Goal: Information Seeking & Learning: Check status

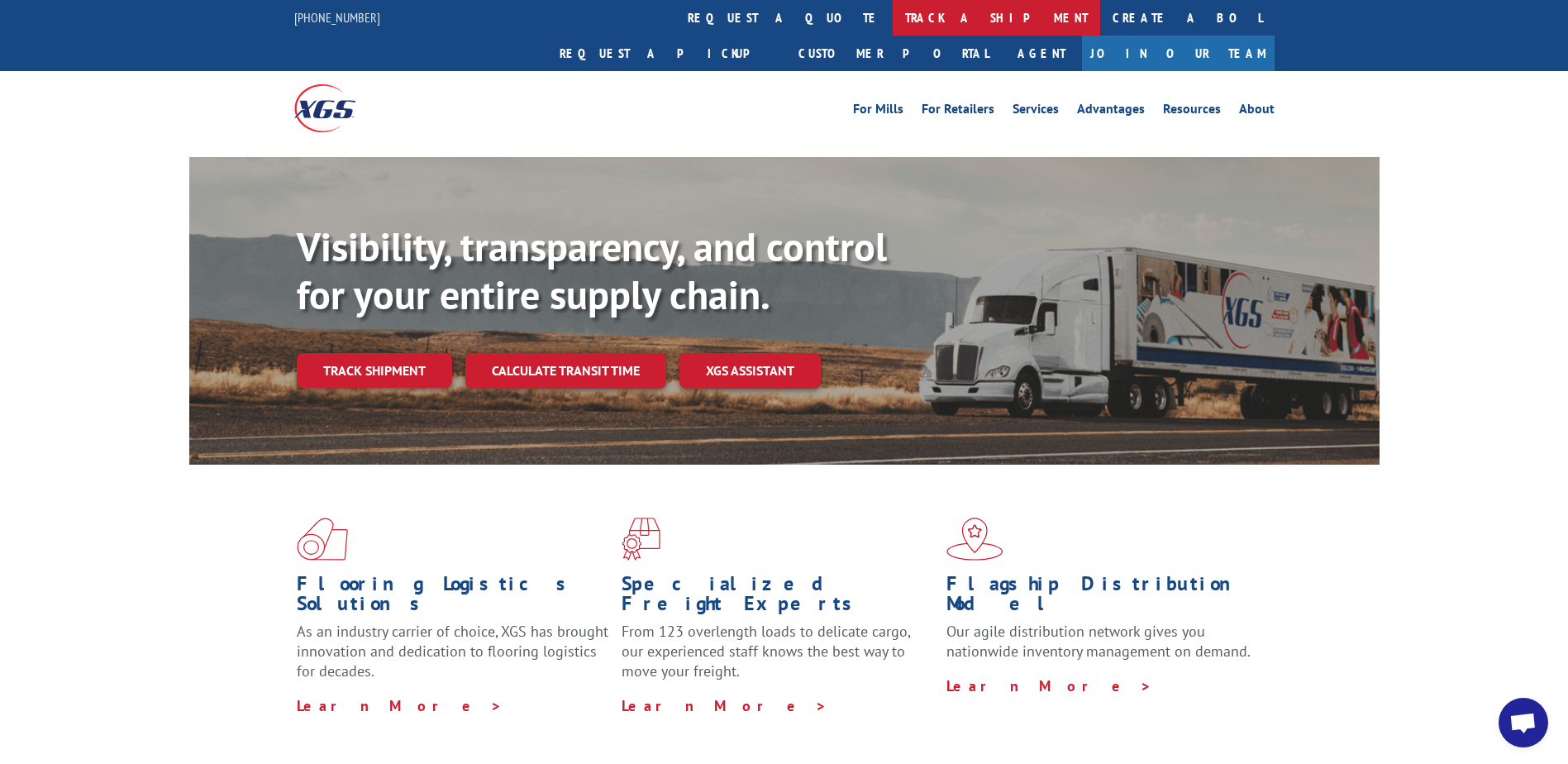
click at [893, 14] on link "track a shipment" at bounding box center [996, 18] width 208 height 35
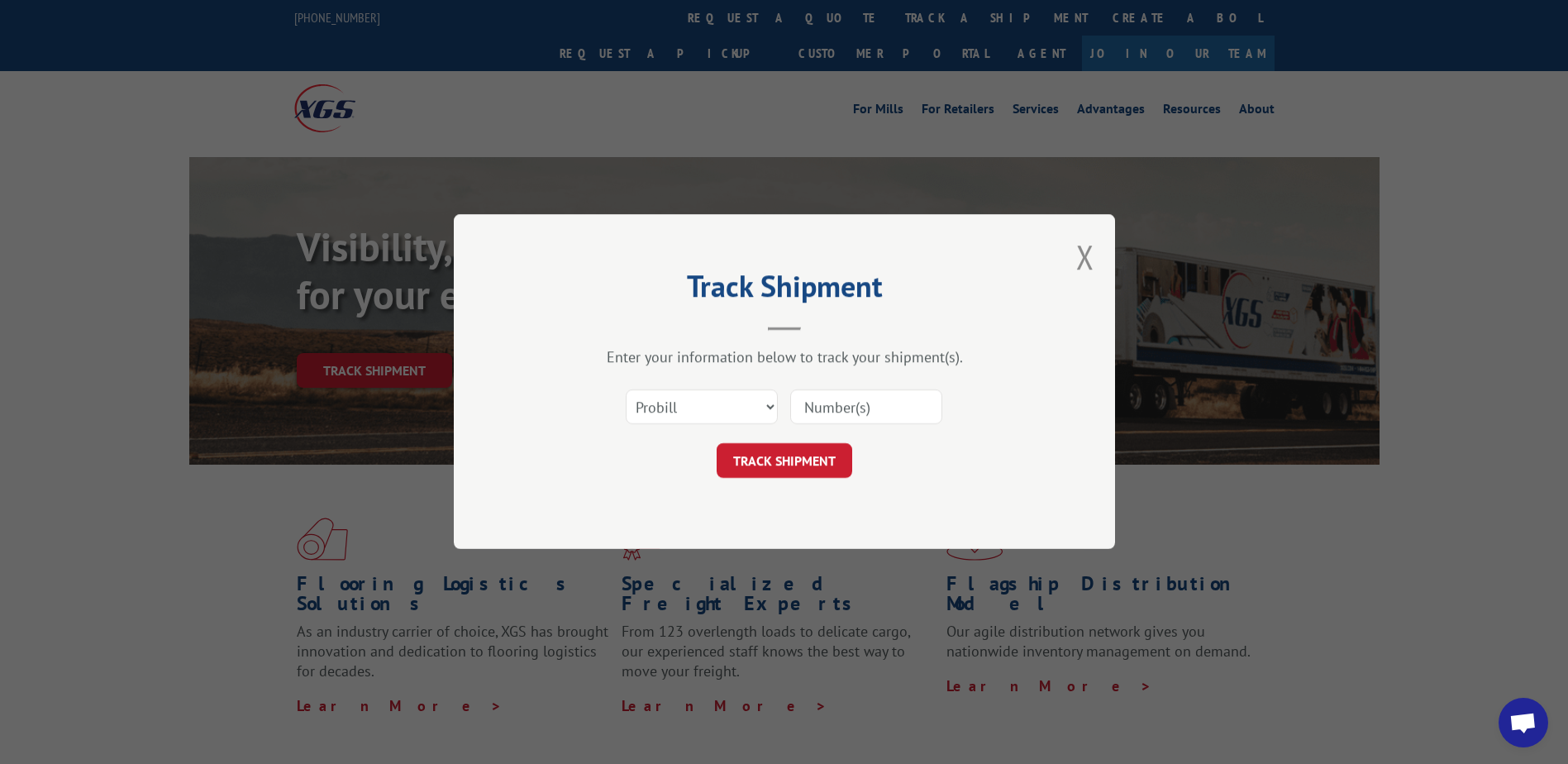
click at [839, 405] on input at bounding box center [866, 407] width 152 height 34
type input "13662842"
click button "TRACK SHIPMENT" at bounding box center [784, 460] width 135 height 34
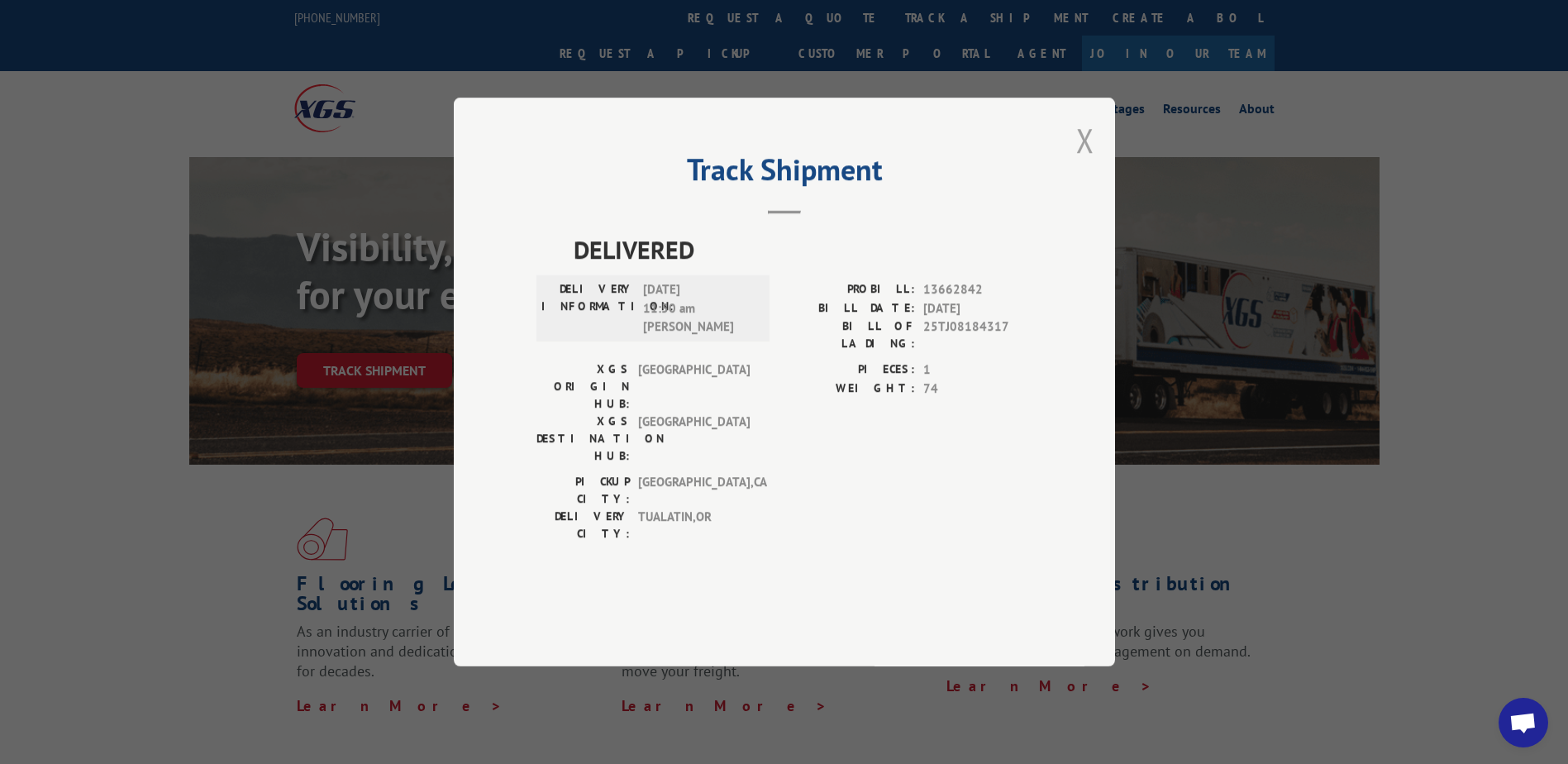
click at [1087, 162] on button "Close modal" at bounding box center [1085, 140] width 19 height 44
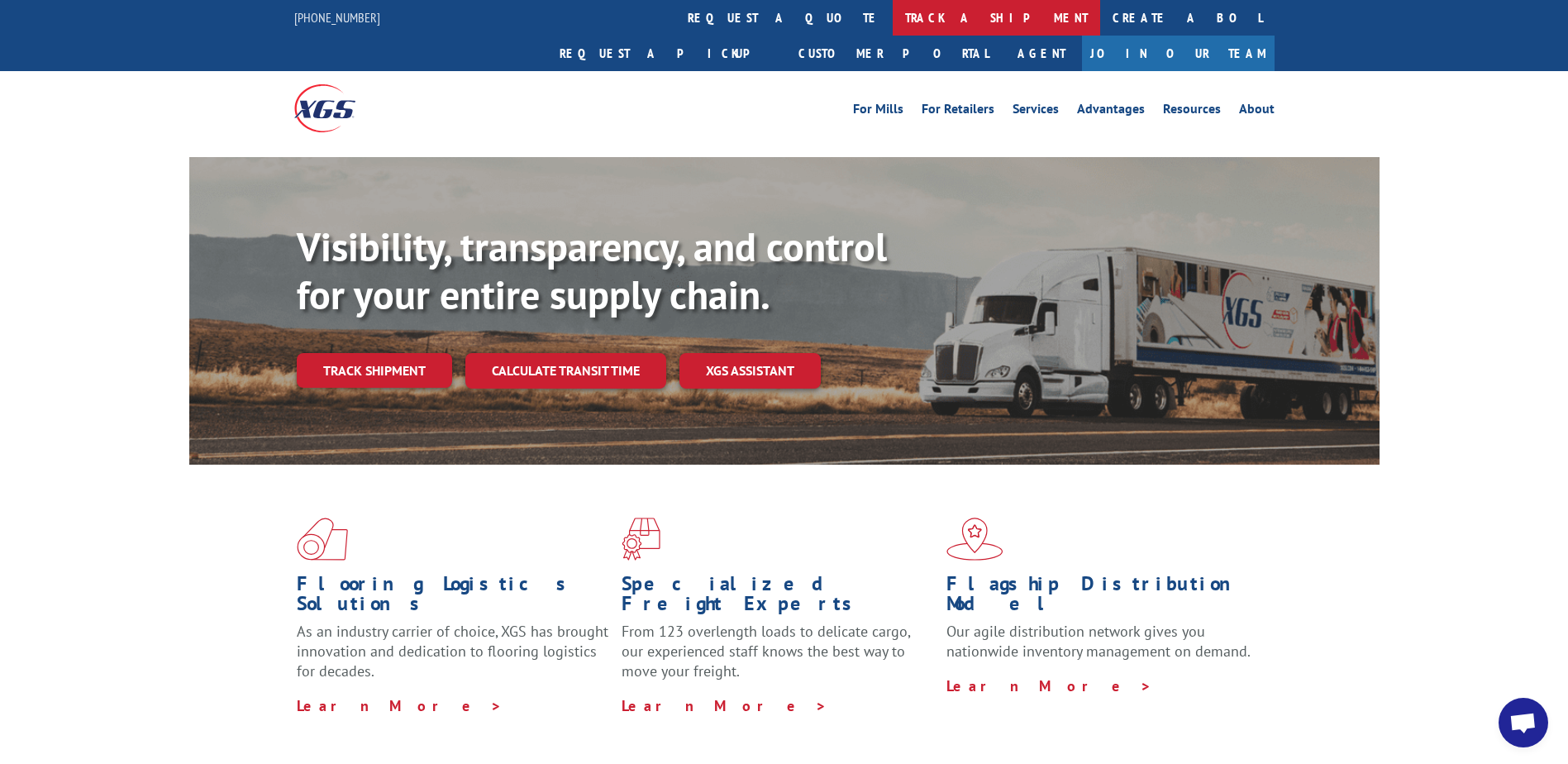
click at [893, 6] on link "track a shipment" at bounding box center [996, 18] width 208 height 35
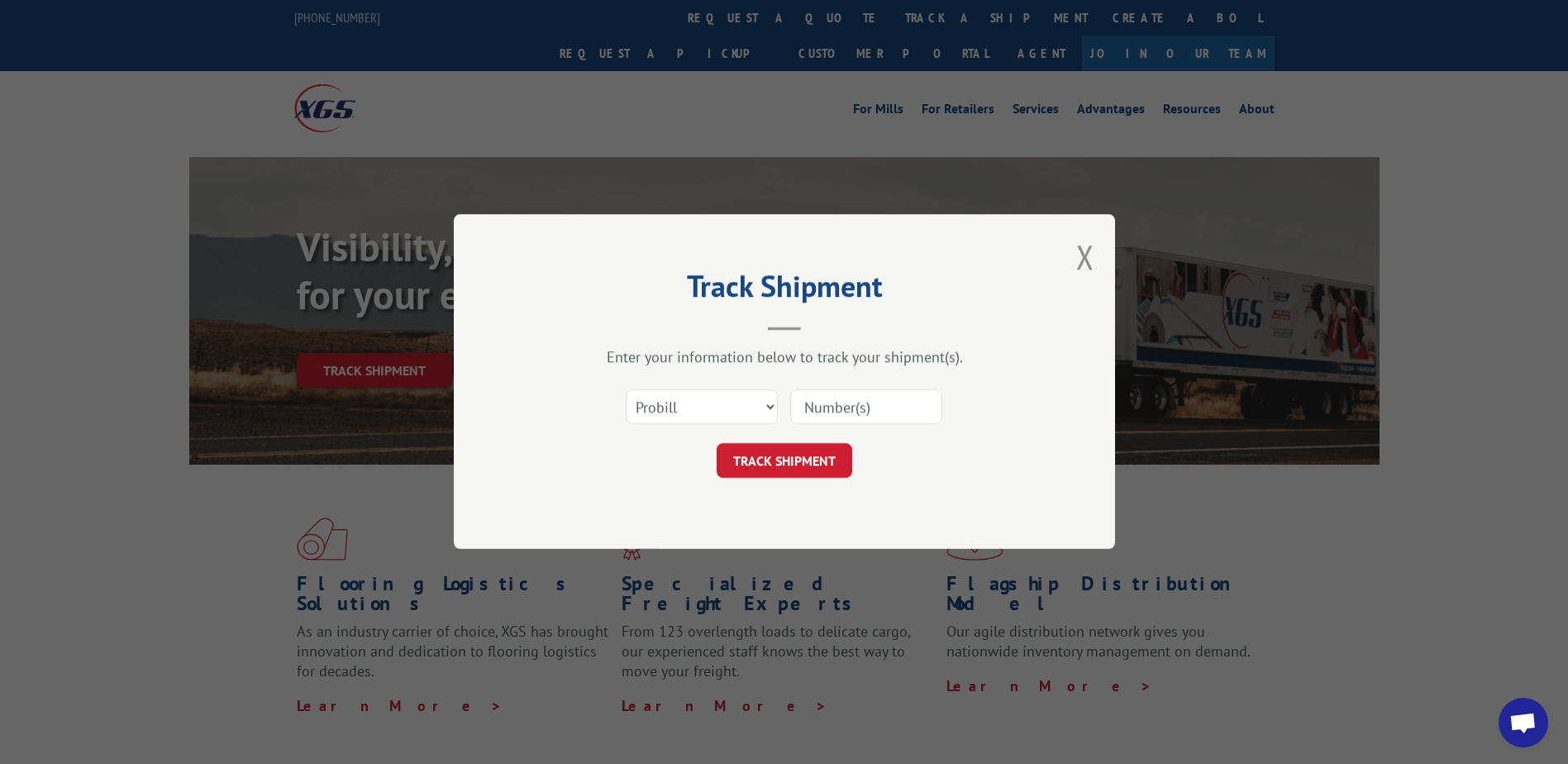
click at [829, 414] on input at bounding box center [866, 407] width 152 height 34
click at [881, 416] on input at bounding box center [866, 407] width 152 height 34
type input "16584561"
click at [772, 462] on button "TRACK SHIPMENT" at bounding box center [784, 460] width 135 height 34
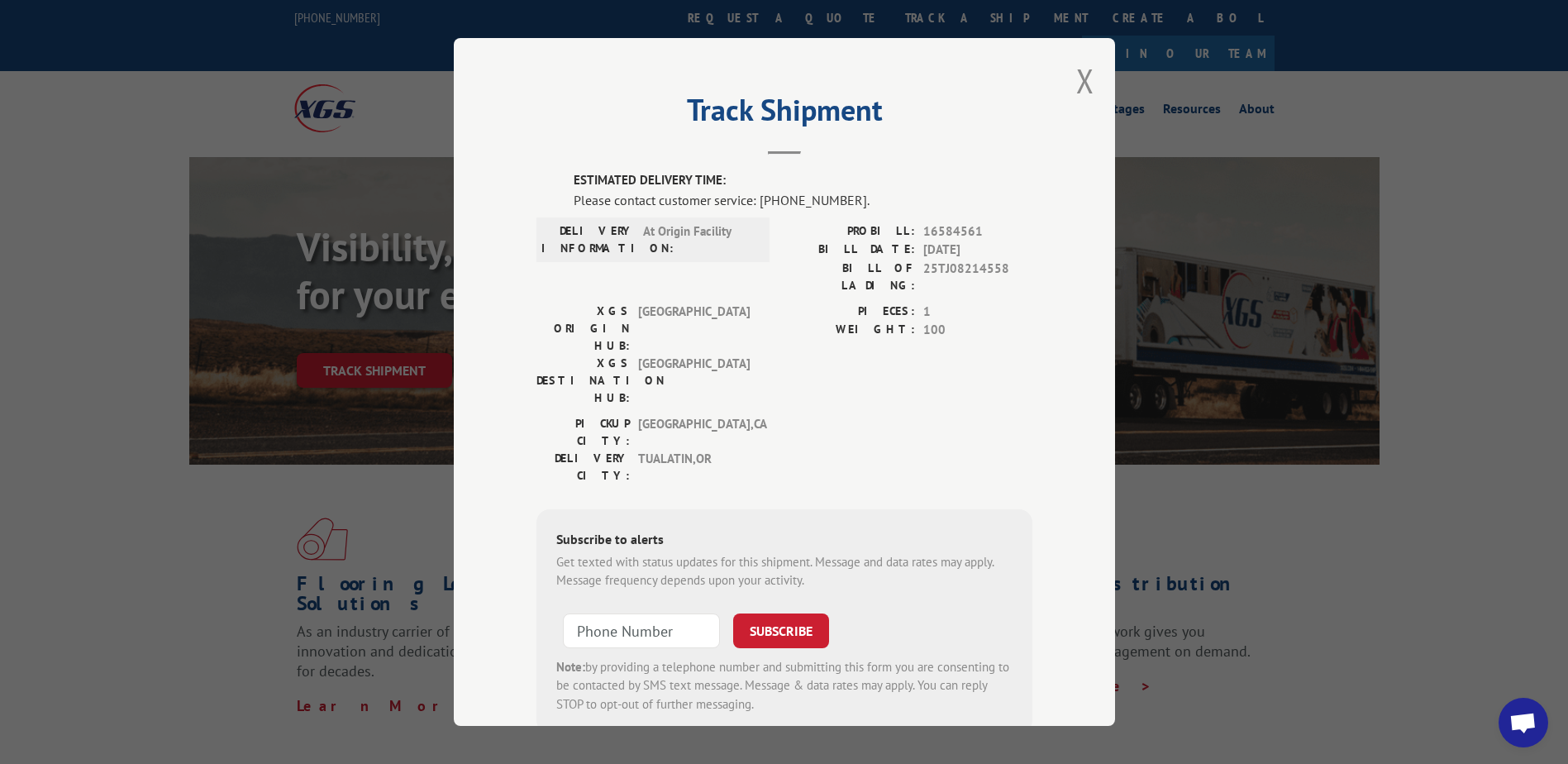
click at [800, 21] on div "Track Shipment ESTIMATED DELIVERY TIME: Please contact customer service: [PHONE…" at bounding box center [784, 382] width 1568 height 764
drag, startPoint x: 798, startPoint y: 21, endPoint x: 772, endPoint y: 58, distance: 45.2
click at [1079, 84] on button "Close modal" at bounding box center [1085, 80] width 19 height 44
